Goal: Check status: Check status

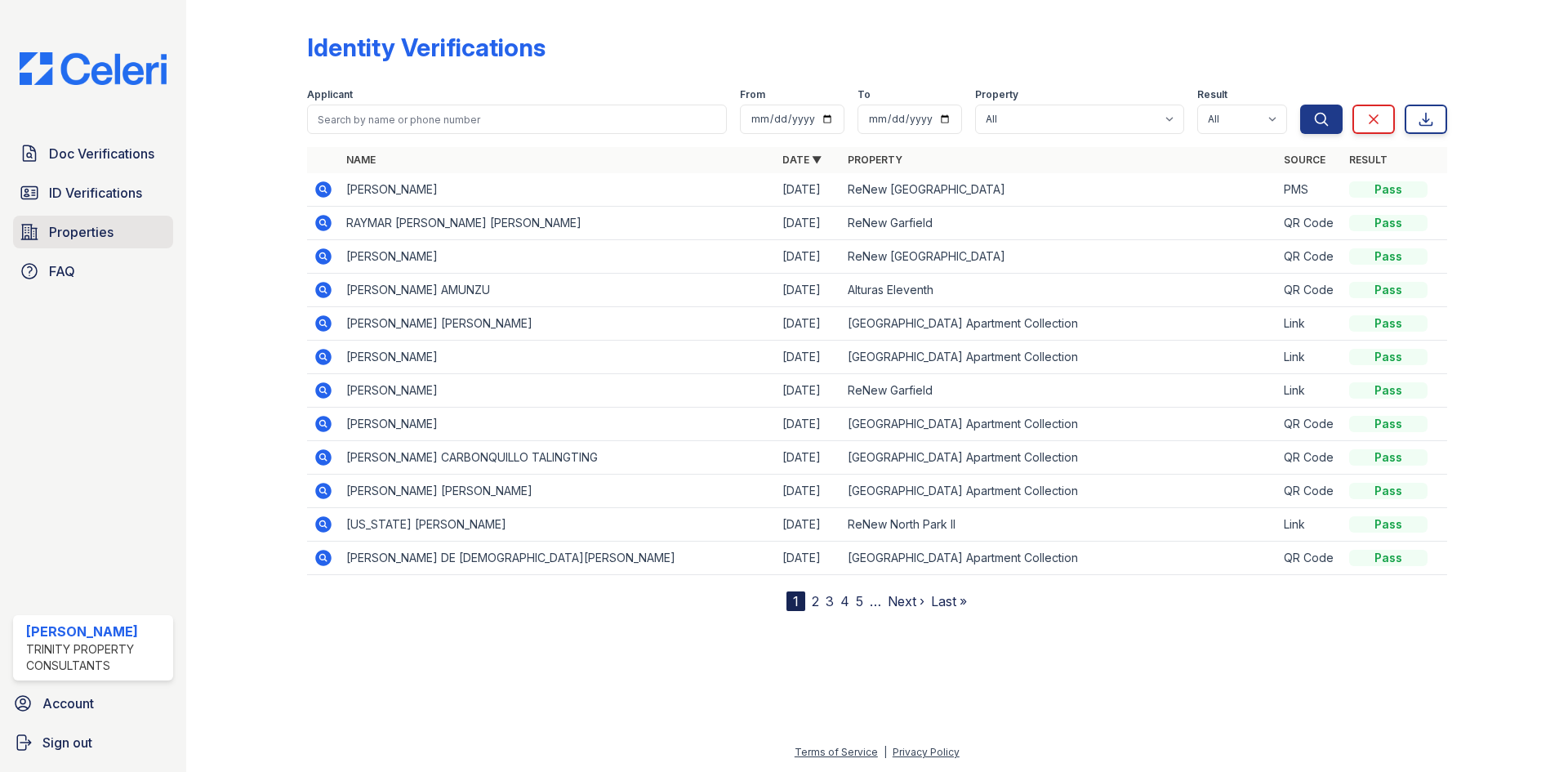
click at [146, 230] on link "Properties" at bounding box center [93, 231] width 160 height 33
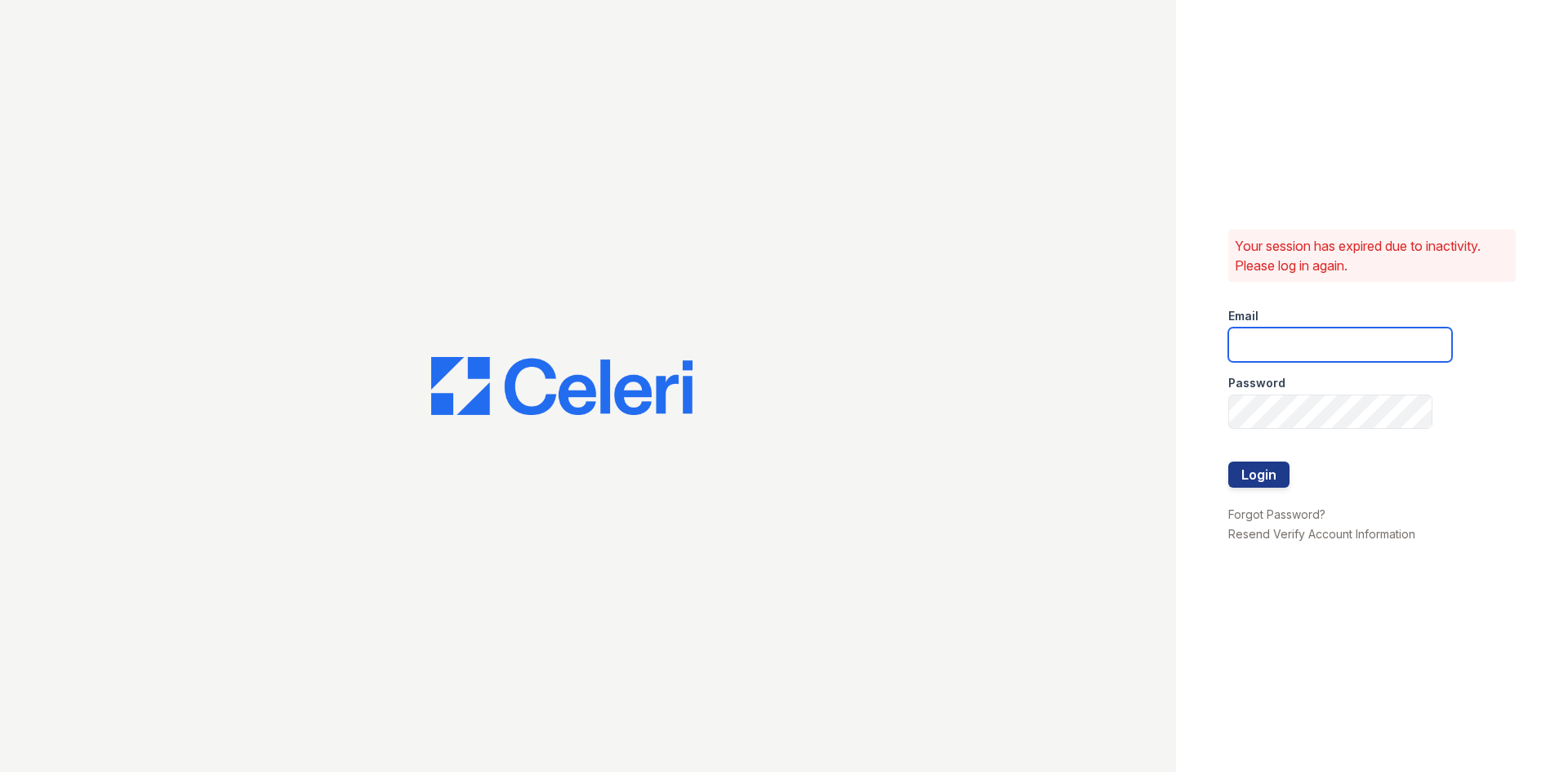
click at [1275, 357] on input "email" at bounding box center [1340, 345] width 224 height 34
type input "[EMAIL_ADDRESS][DOMAIN_NAME]"
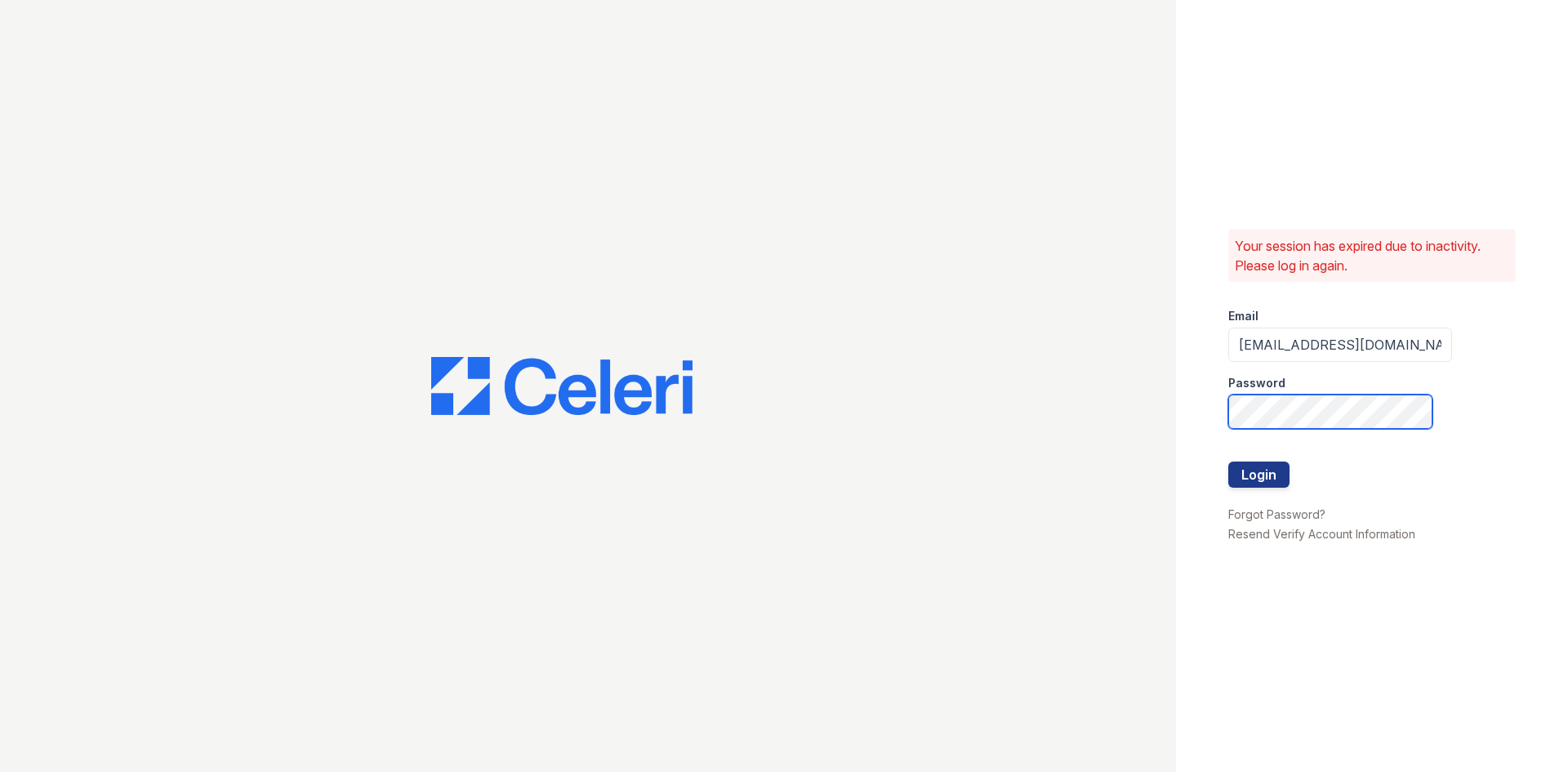
click at [1228, 462] on button "Login" at bounding box center [1259, 474] width 62 height 26
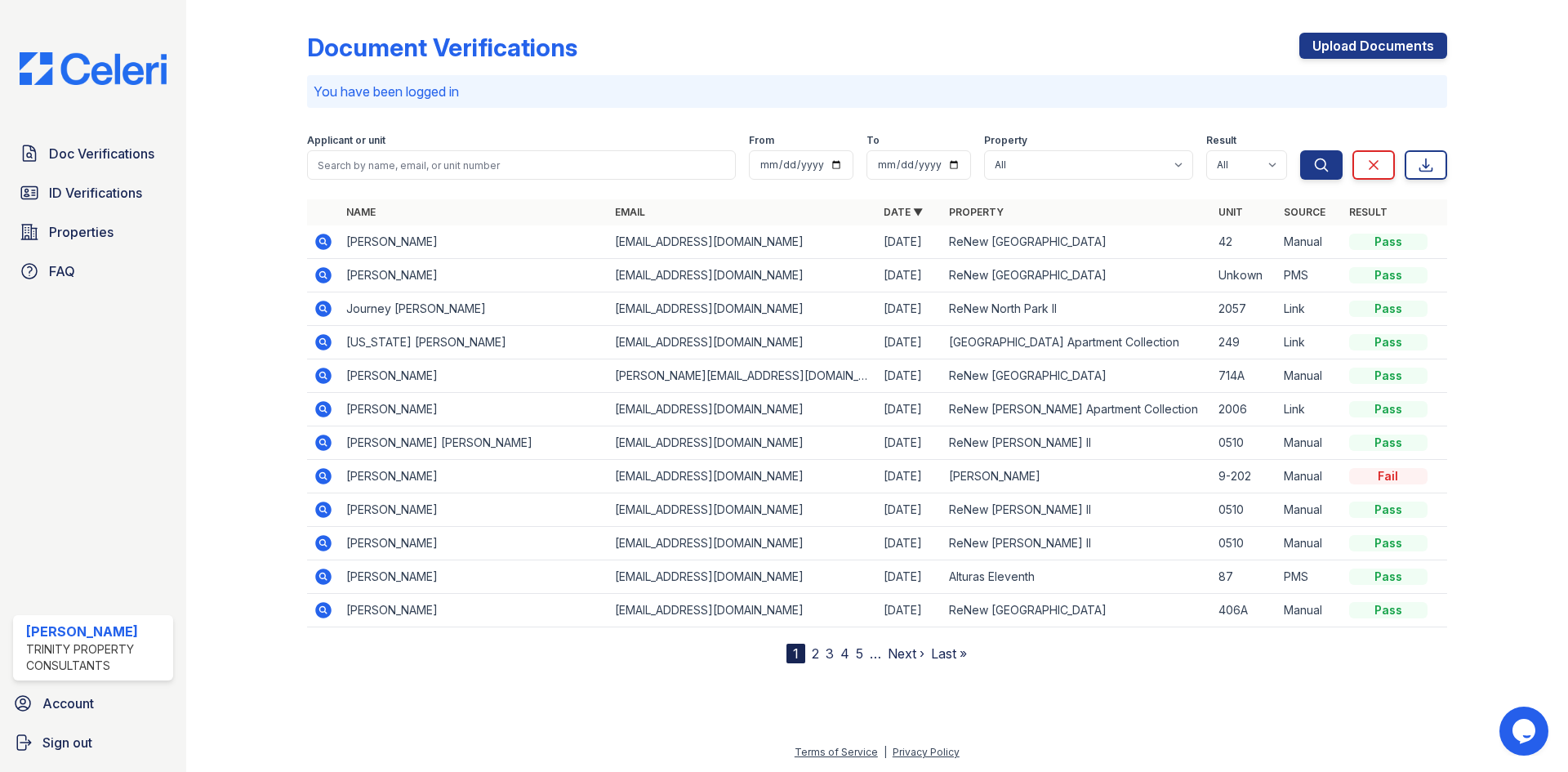
click at [323, 273] on icon at bounding box center [322, 273] width 4 height 4
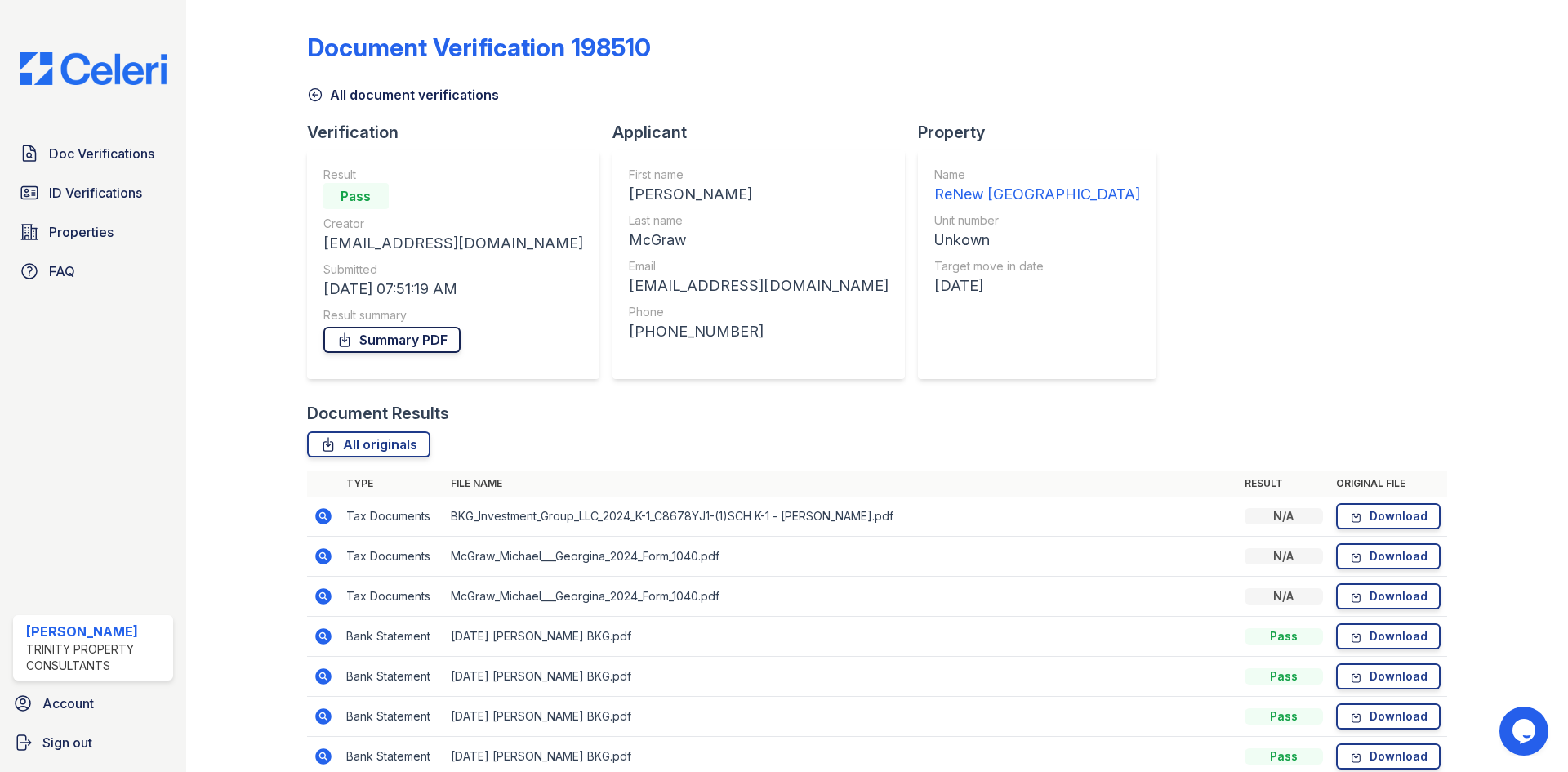
click at [408, 349] on link "Summary PDF" at bounding box center [392, 340] width 138 height 26
click at [322, 98] on link "All document verifications" at bounding box center [403, 95] width 192 height 20
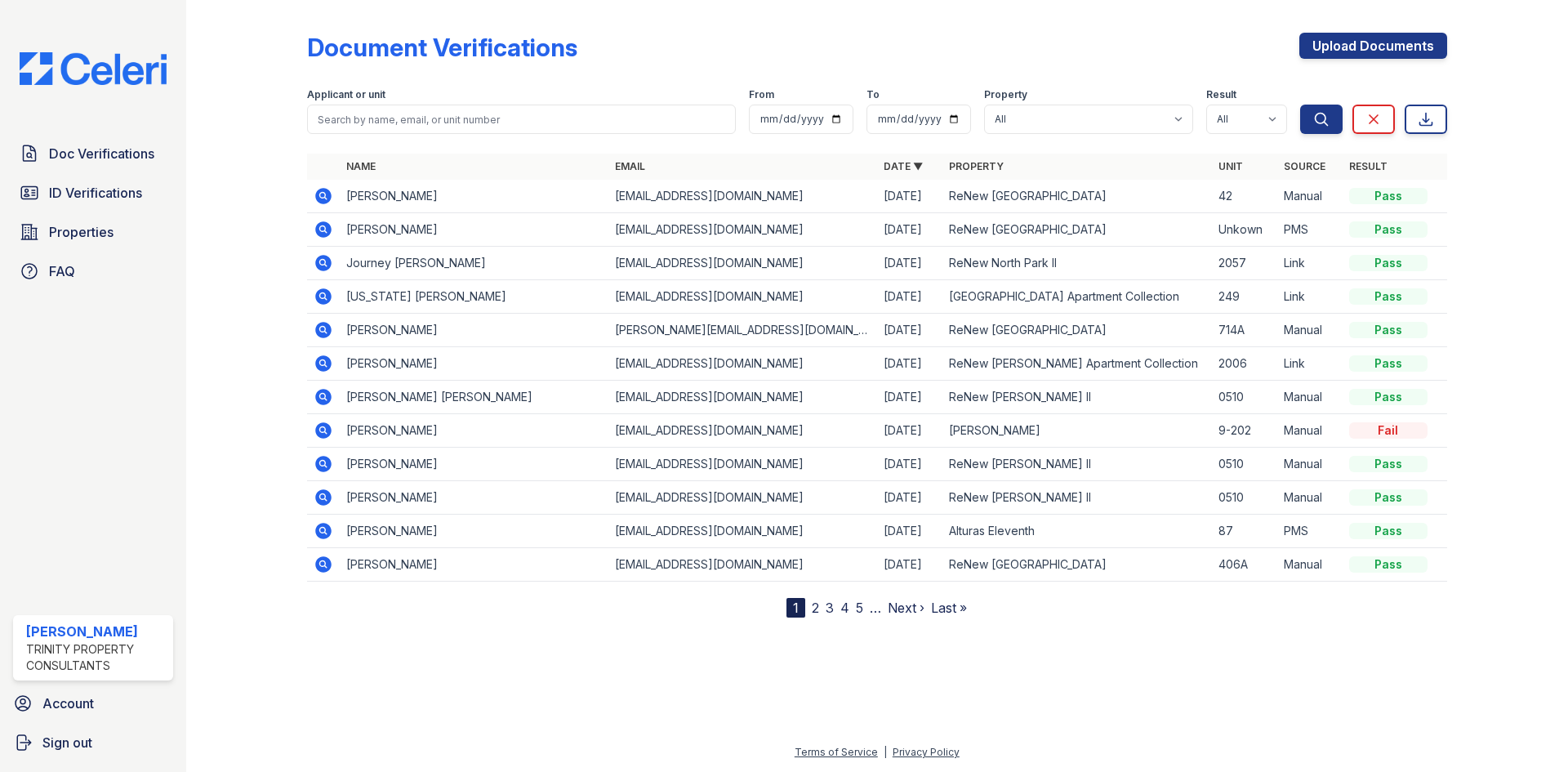
click at [155, 190] on link "ID Verifications" at bounding box center [93, 192] width 160 height 33
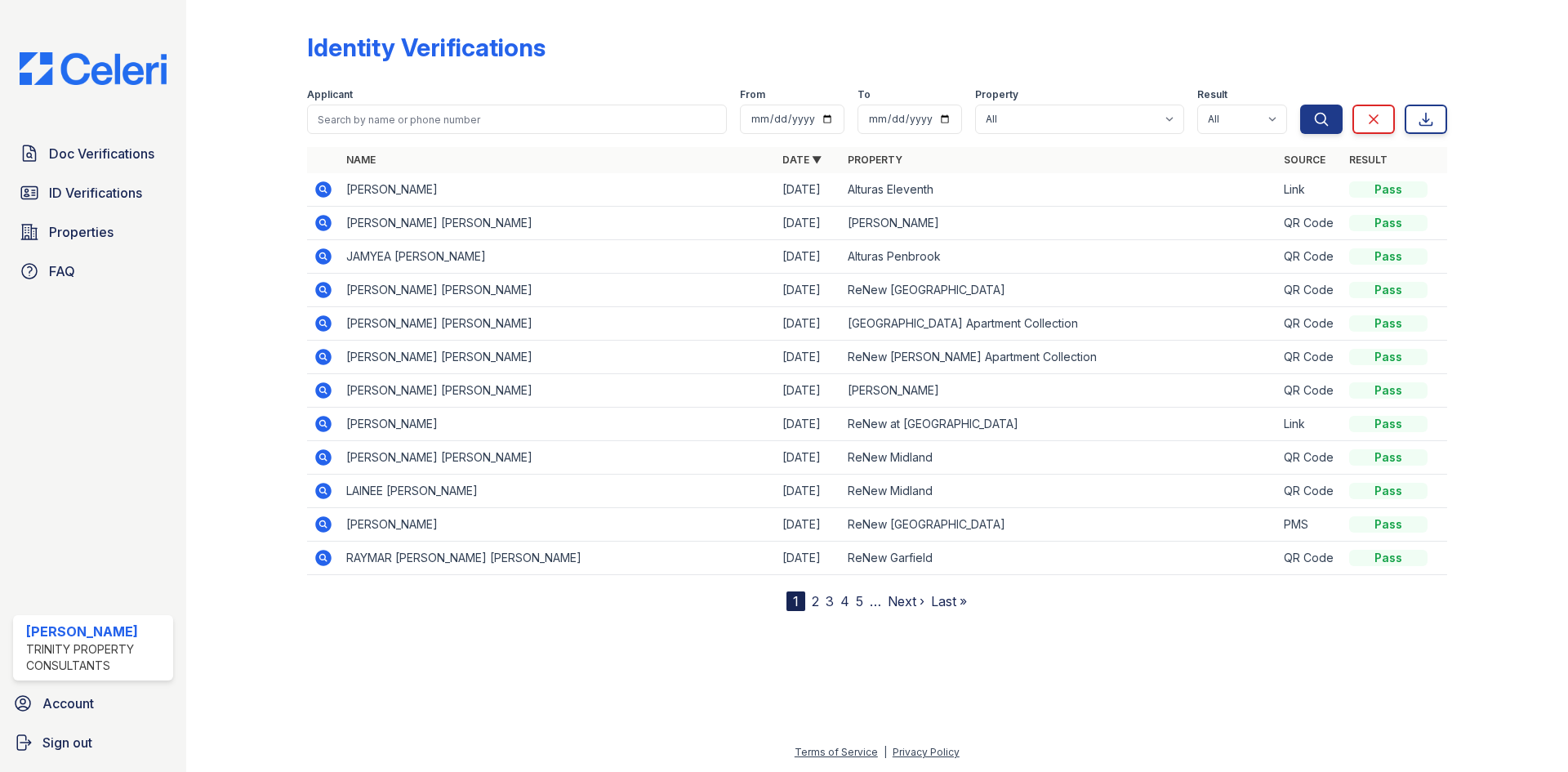
click at [326, 528] on icon at bounding box center [323, 524] width 20 height 20
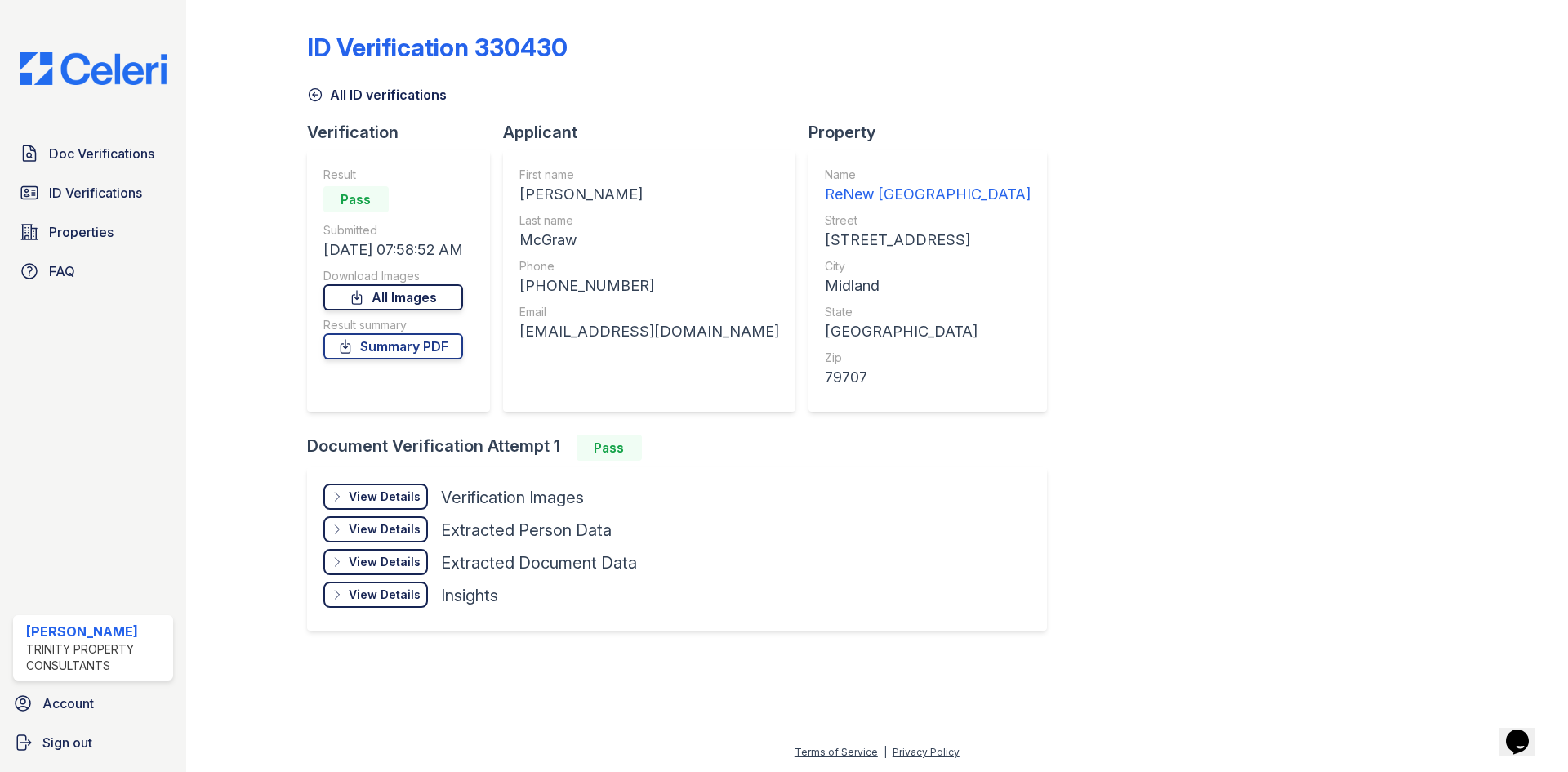
click at [422, 300] on link "All Images" at bounding box center [393, 297] width 139 height 26
click at [427, 355] on link "Summary PDF" at bounding box center [393, 346] width 139 height 26
click at [64, 157] on span "Doc Verifications" at bounding box center [102, 154] width 105 height 20
